Goal: Navigation & Orientation: Find specific page/section

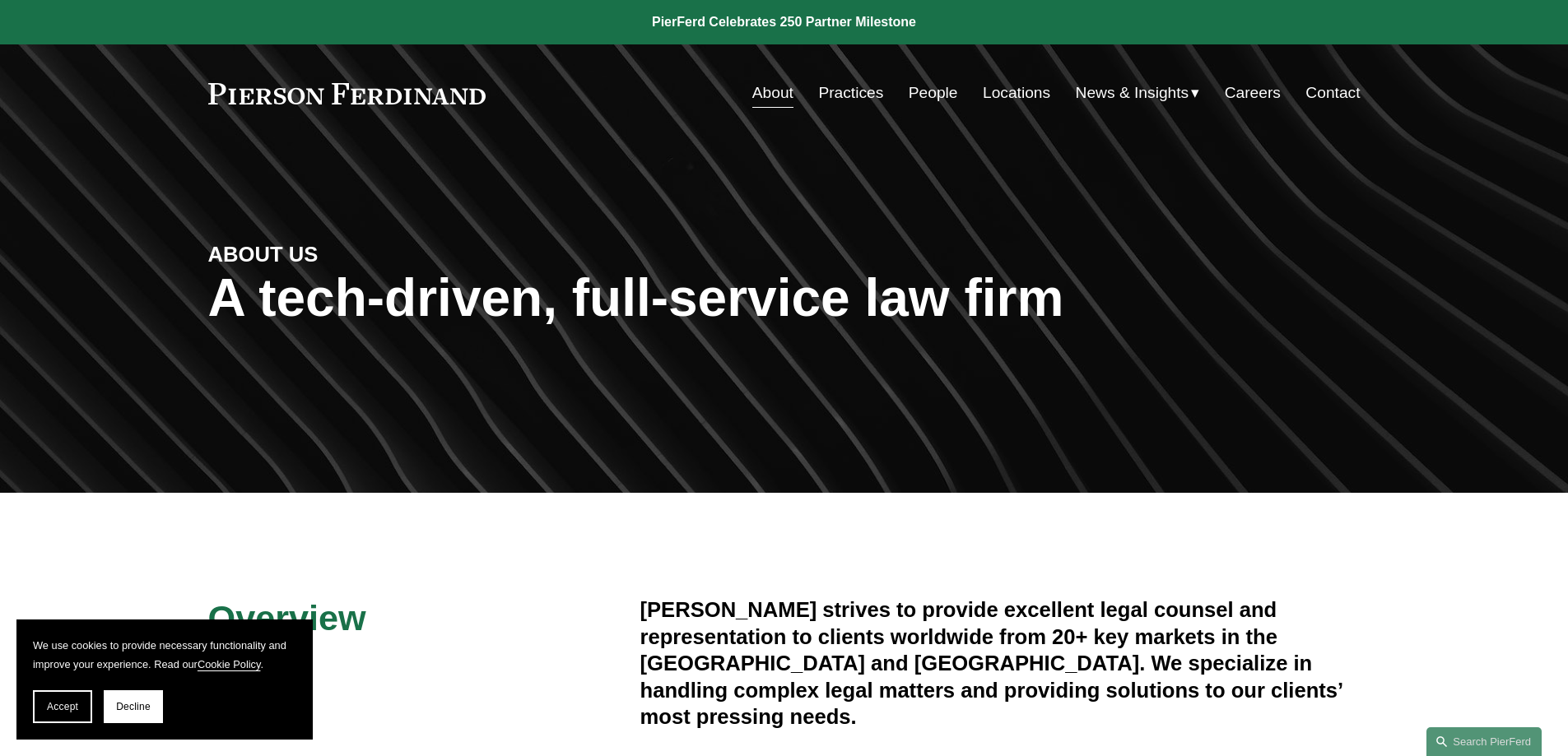
click at [1003, 92] on link "Locations" at bounding box center [1017, 93] width 68 height 31
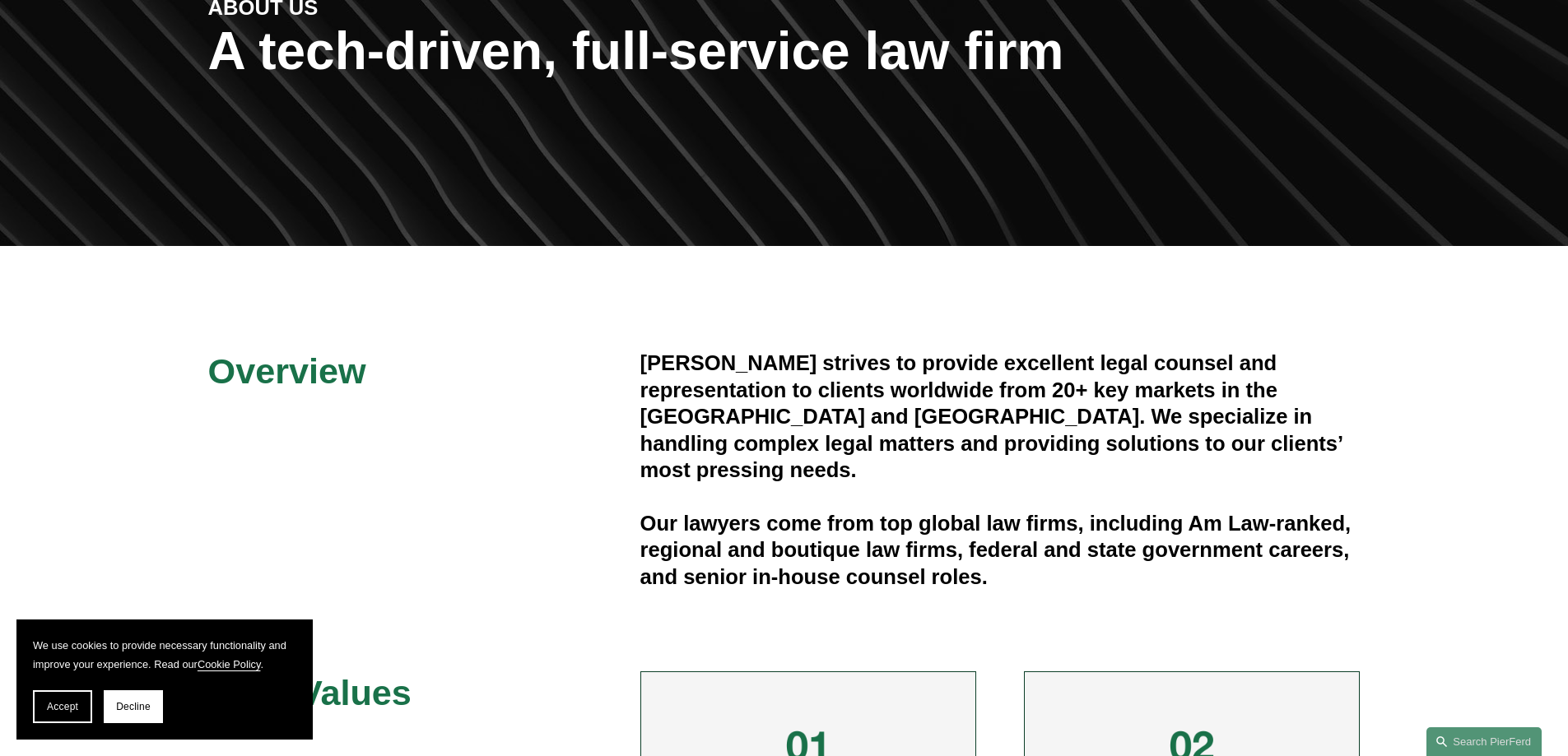
scroll to position [329, 0]
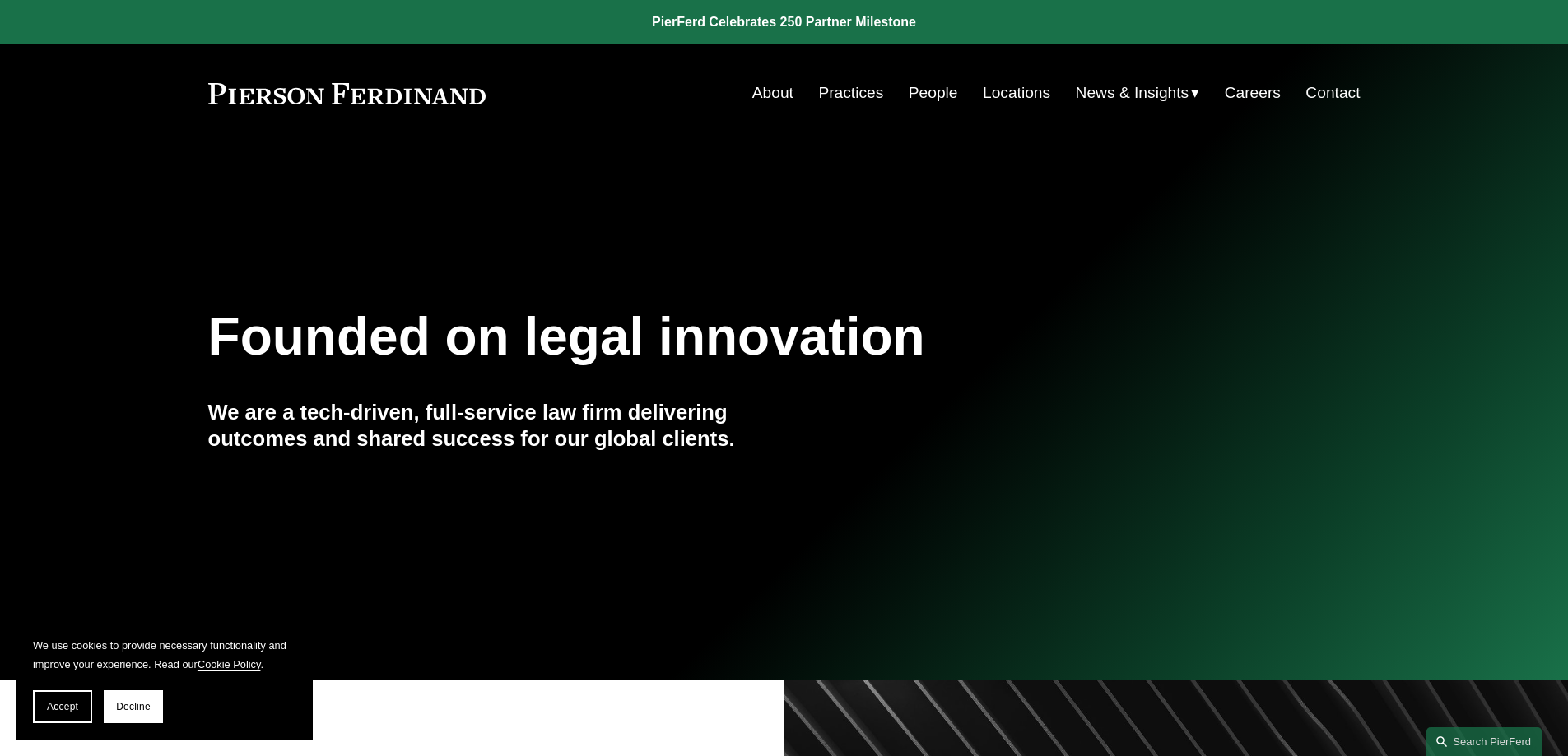
click at [760, 96] on link "About" at bounding box center [773, 93] width 41 height 31
